Goal: Task Accomplishment & Management: Manage account settings

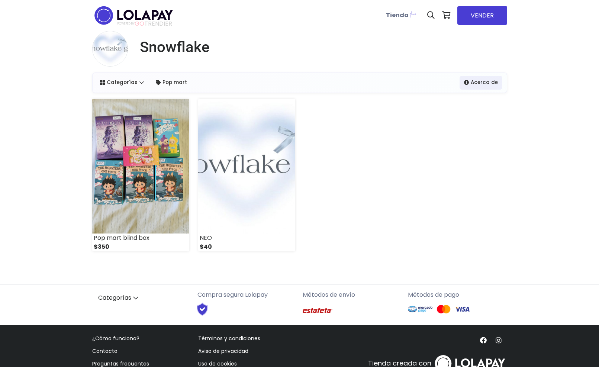
select select "*"
click at [464, 18] on link "VENDER" at bounding box center [483, 15] width 50 height 19
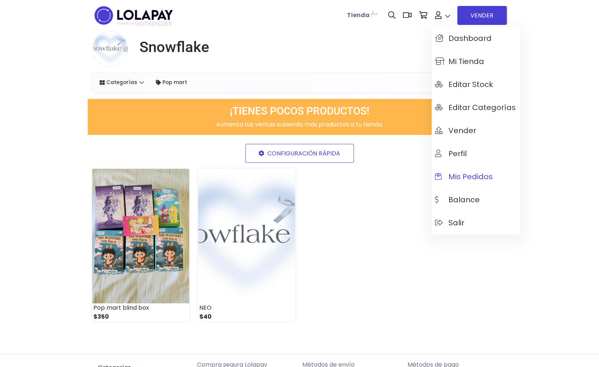
click at [466, 176] on span "Mis pedidos" at bounding box center [465, 177] width 58 height 8
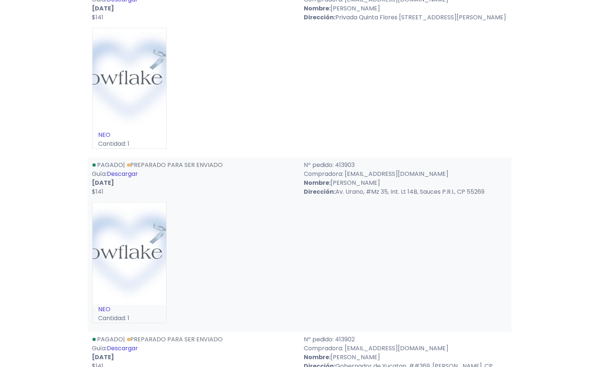
scroll to position [125, 0]
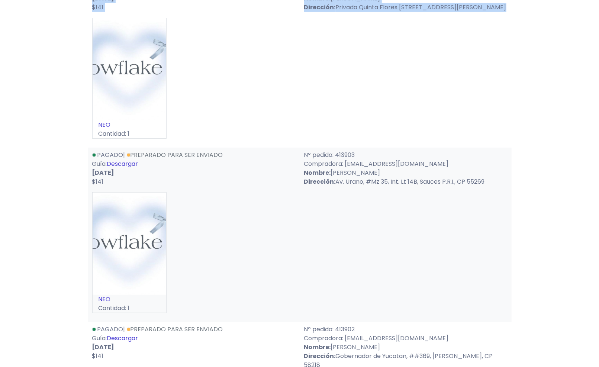
drag, startPoint x: 605, startPoint y: 17, endPoint x: 605, endPoint y: 26, distance: 9.3
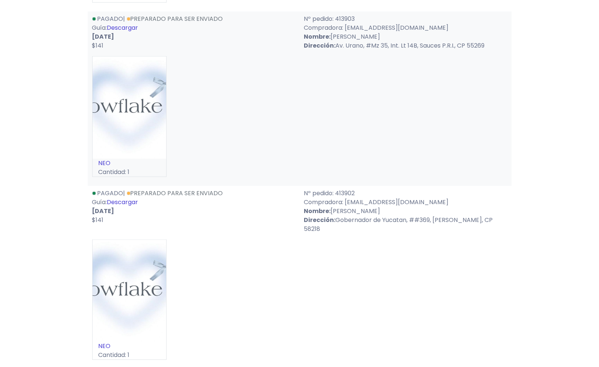
scroll to position [265, 0]
